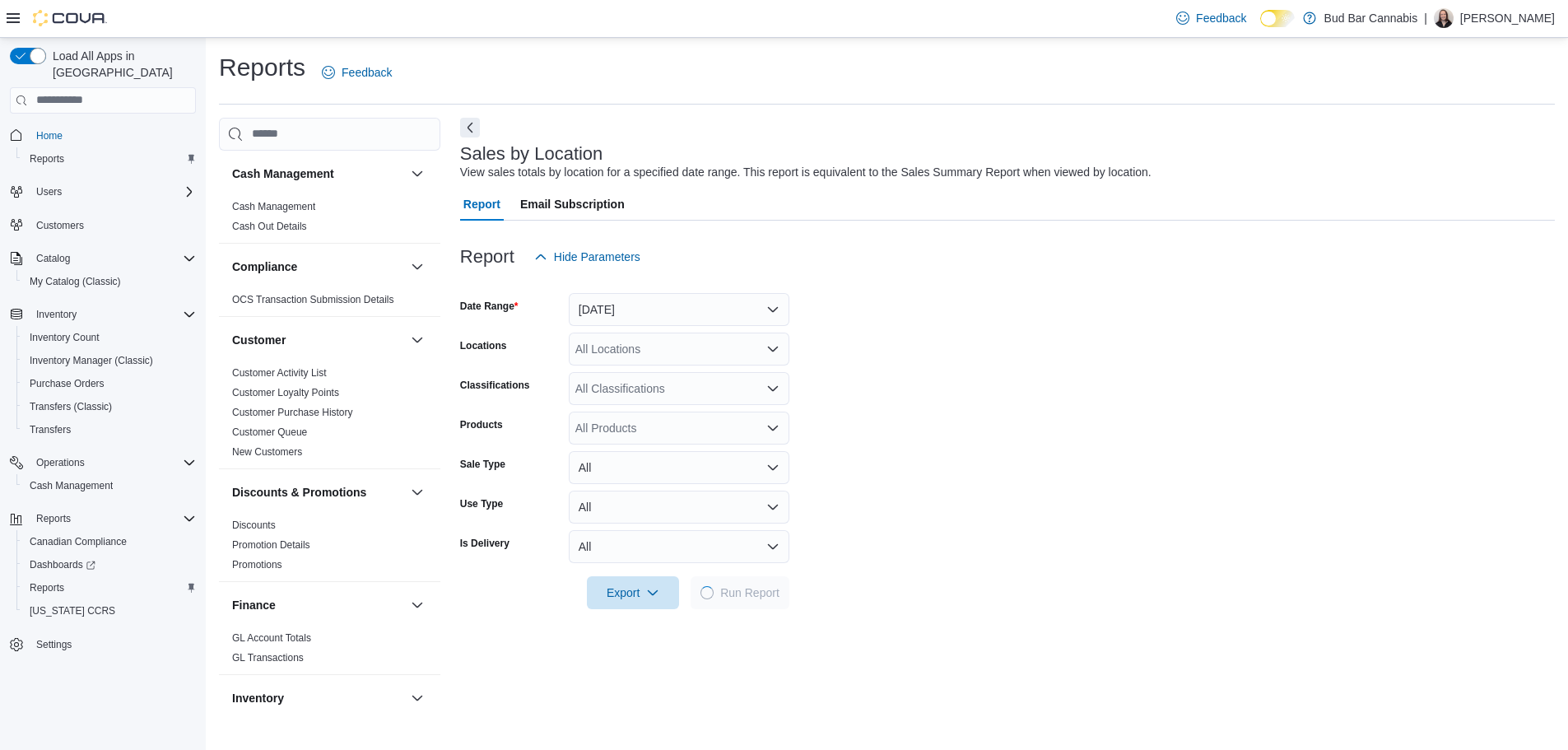
scroll to position [412, 0]
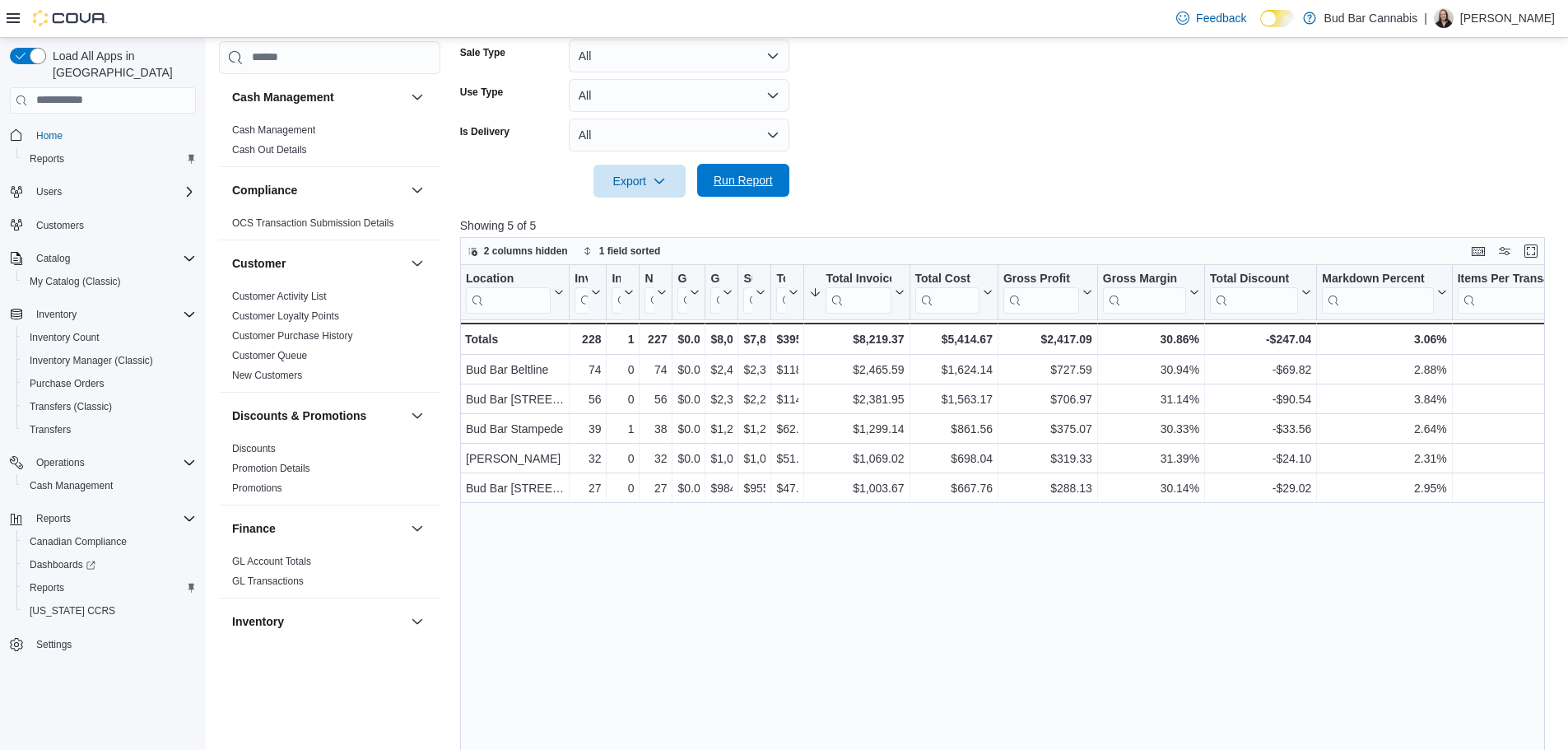
drag, startPoint x: 727, startPoint y: 196, endPoint x: 712, endPoint y: 140, distance: 58.0
click at [727, 195] on span "Run Report" at bounding box center [743, 181] width 72 height 33
click at [733, 173] on span "Run Report" at bounding box center [743, 180] width 60 height 16
drag, startPoint x: 837, startPoint y: 374, endPoint x: 965, endPoint y: 350, distance: 130.2
click at [964, 354] on div "Location Click to view column header actions Invoices Sold Click to view column…" at bounding box center [1008, 551] width 1096 height 572
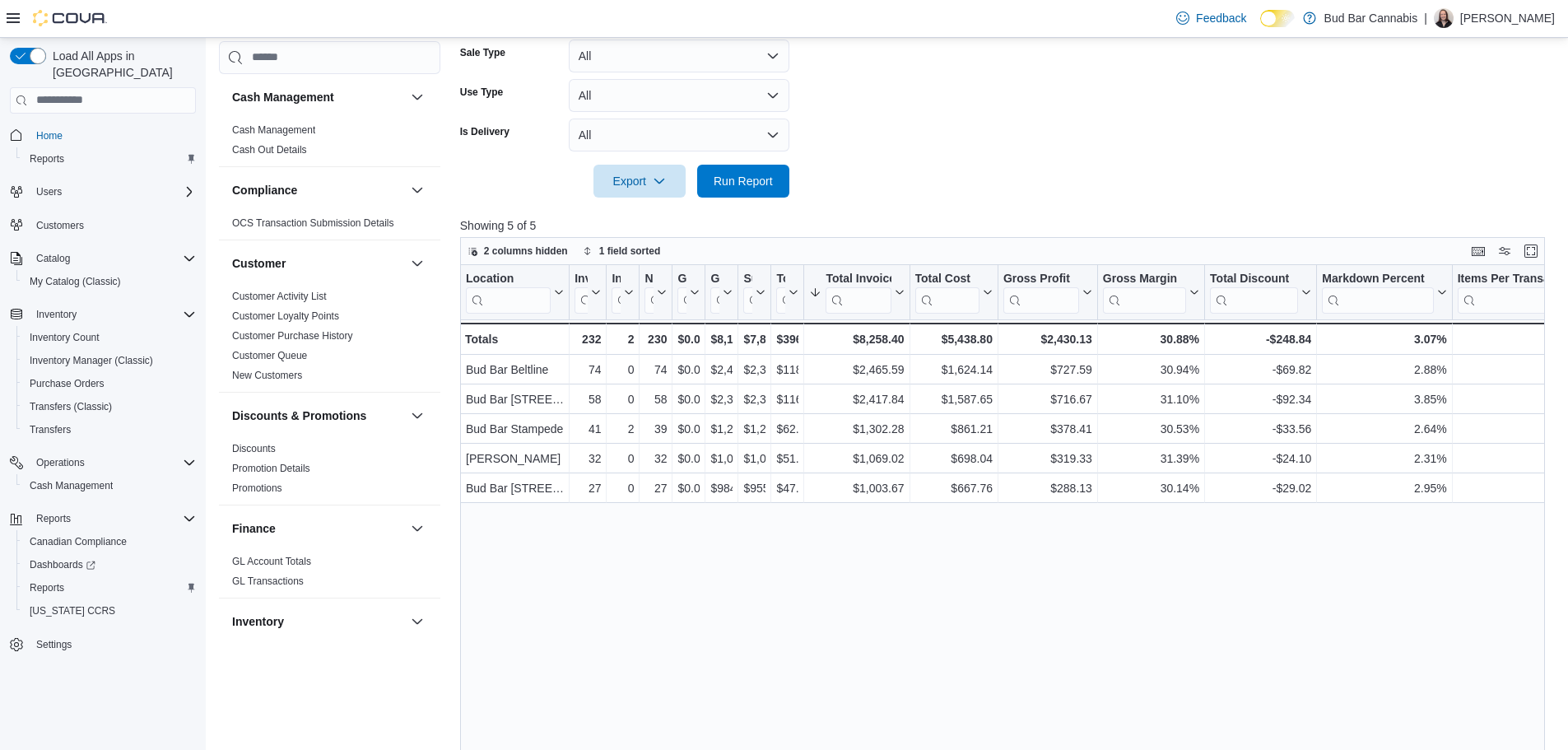
click at [1020, 140] on form "Date Range Today Locations All Locations Classifications All Classifications Pr…" at bounding box center [1008, 29] width 1096 height 336
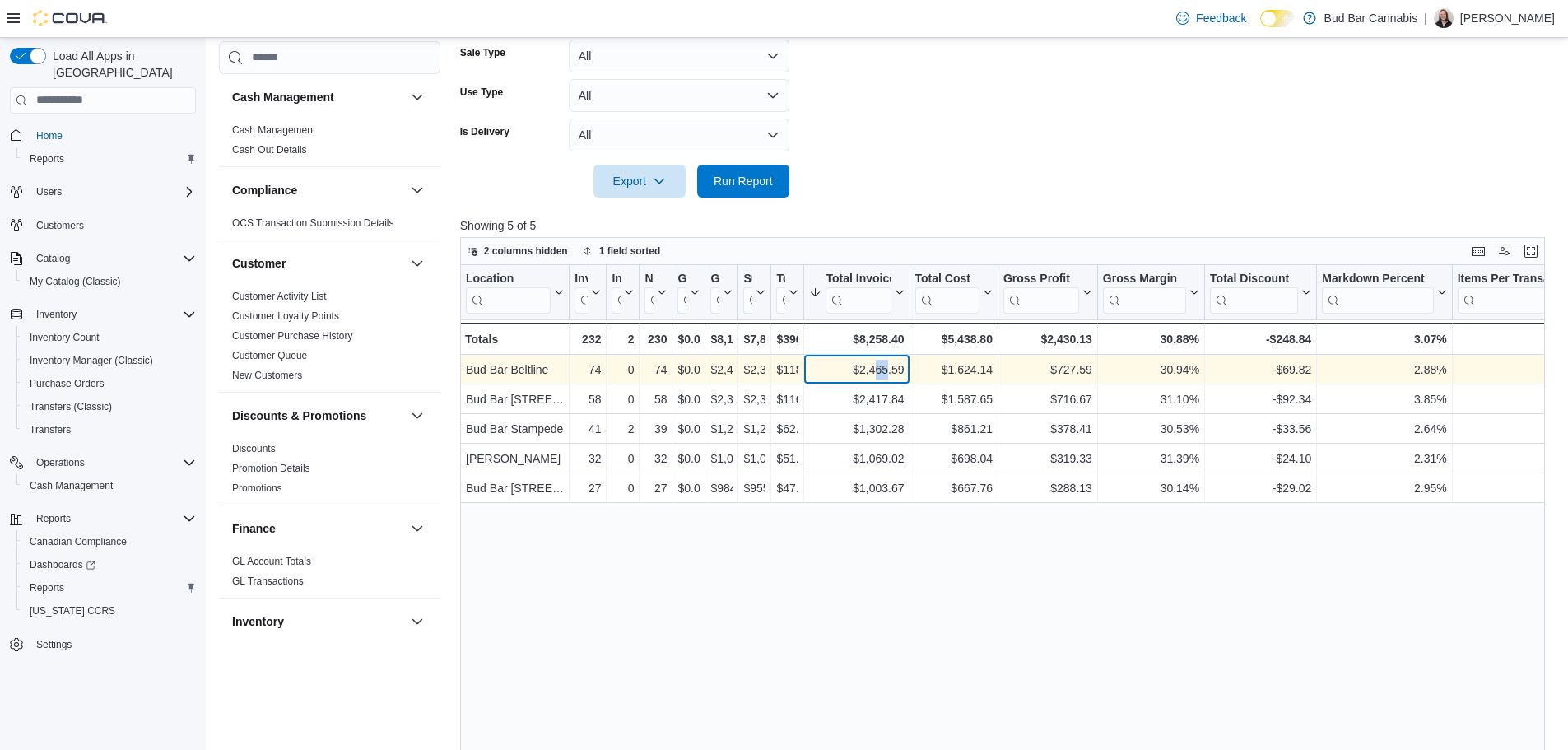
drag, startPoint x: 872, startPoint y: 374, endPoint x: 889, endPoint y: 377, distance: 17.3
click at [889, 377] on div "$2,465.59" at bounding box center [857, 370] width 94 height 20
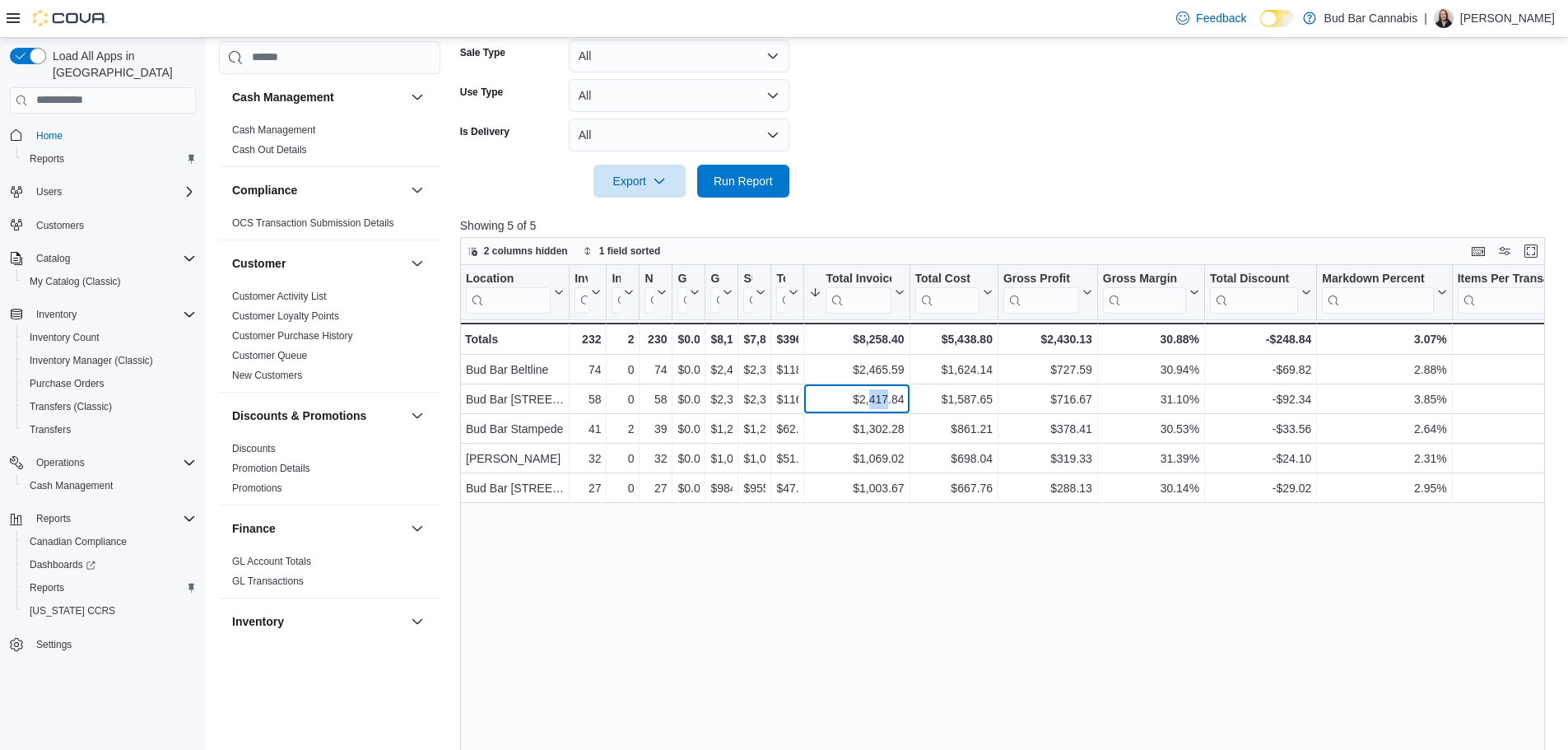
drag, startPoint x: 869, startPoint y: 400, endPoint x: 899, endPoint y: 308, distance: 96.8
click at [888, 403] on div "$2,417.84" at bounding box center [857, 399] width 94 height 20
click at [962, 179] on form "Date Range Today Locations All Locations Classifications All Classifications Pr…" at bounding box center [1008, 29] width 1096 height 336
drag, startPoint x: 90, startPoint y: 341, endPoint x: 74, endPoint y: 321, distance: 25.6
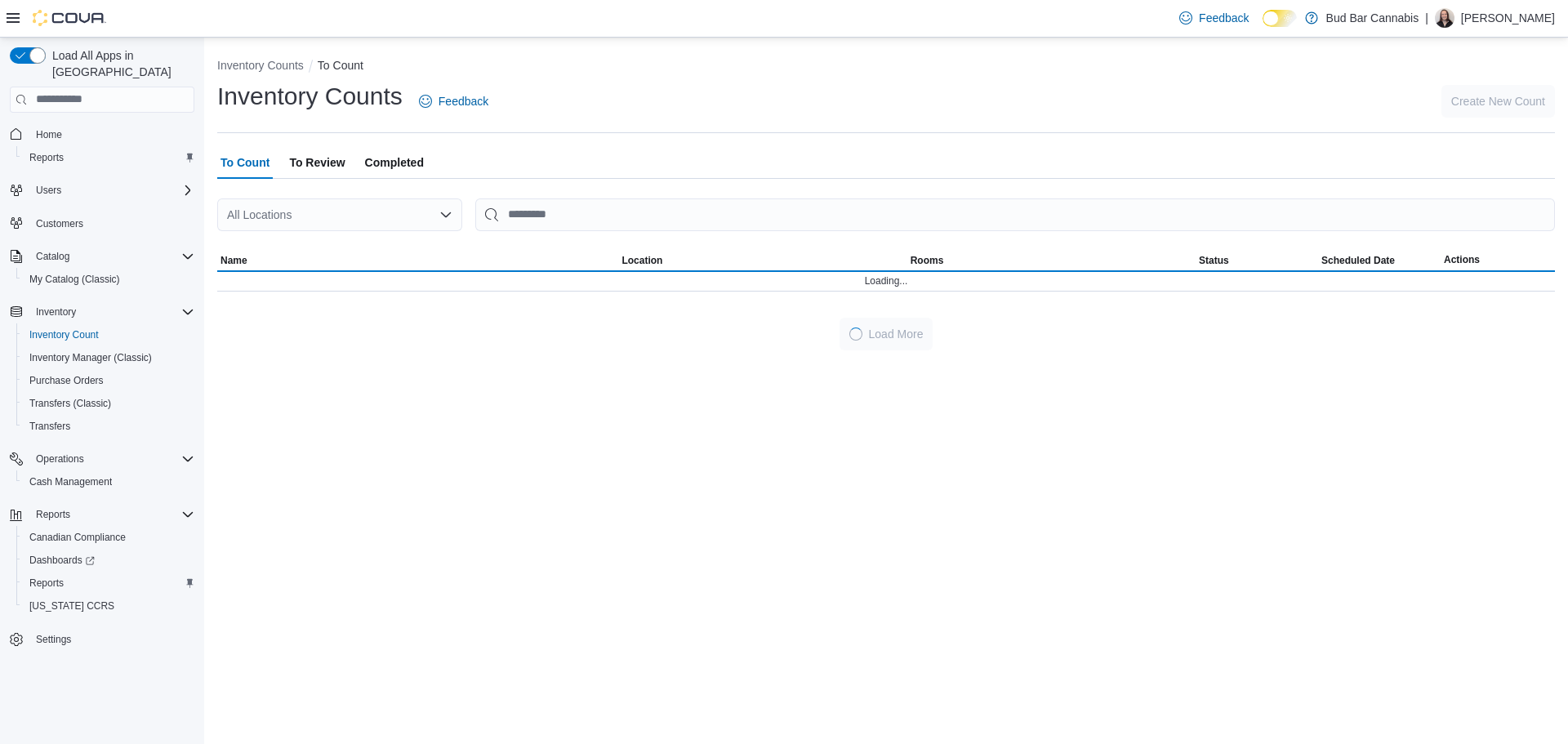
click at [360, 210] on div "All Locations" at bounding box center [339, 215] width 245 height 32
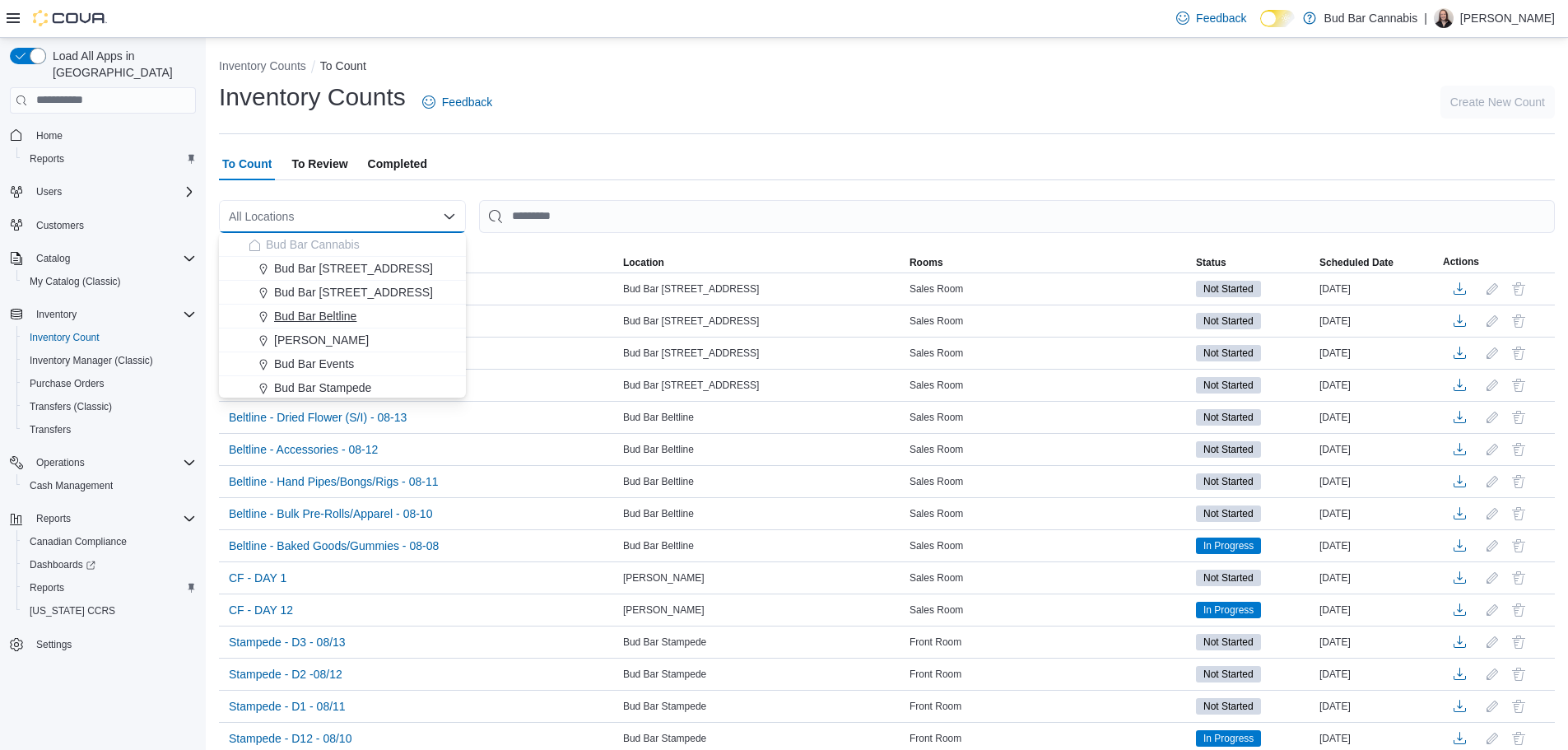
click at [351, 322] on span "Bud Bar Beltline" at bounding box center [316, 316] width 83 height 16
